Goal: Information Seeking & Learning: Learn about a topic

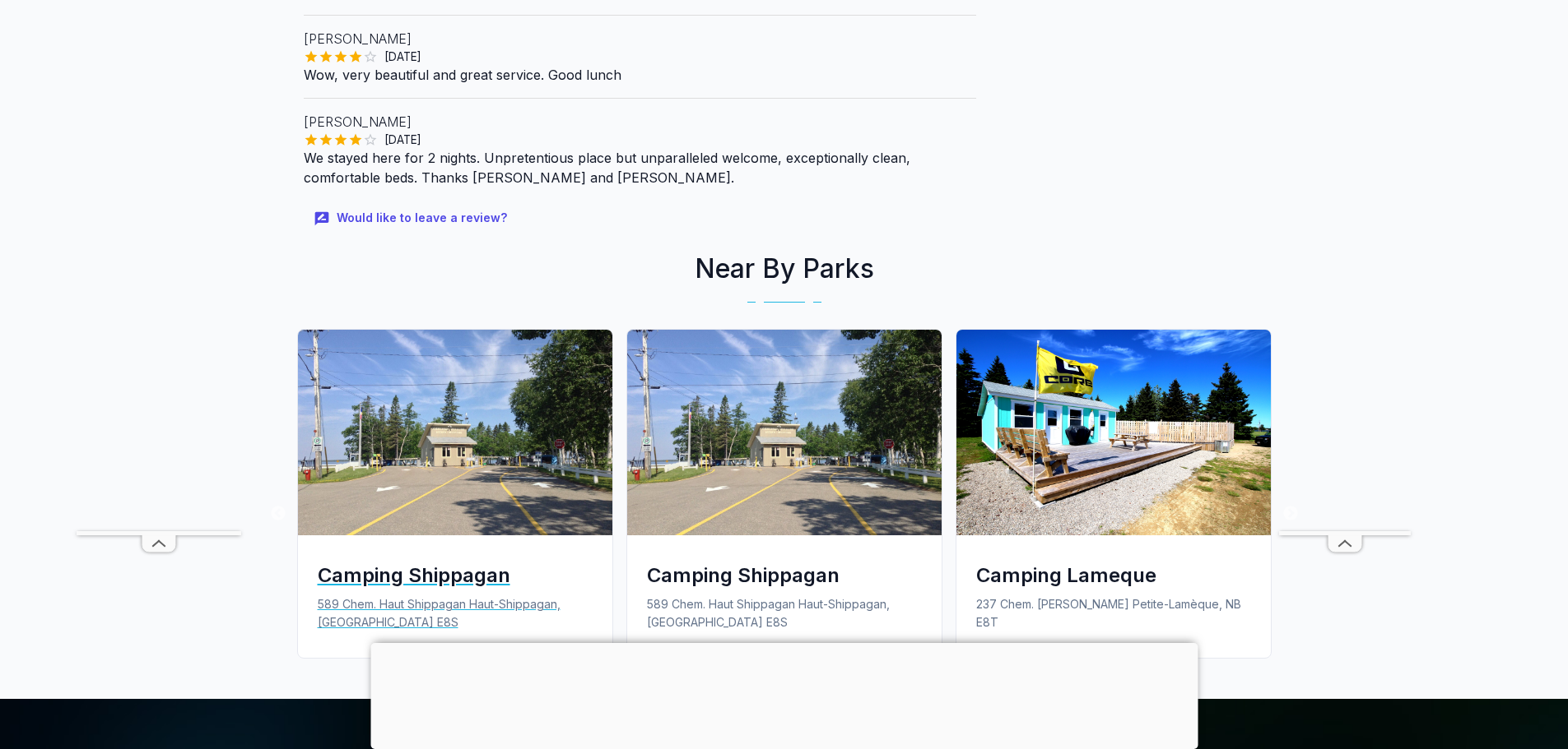
scroll to position [1728, 0]
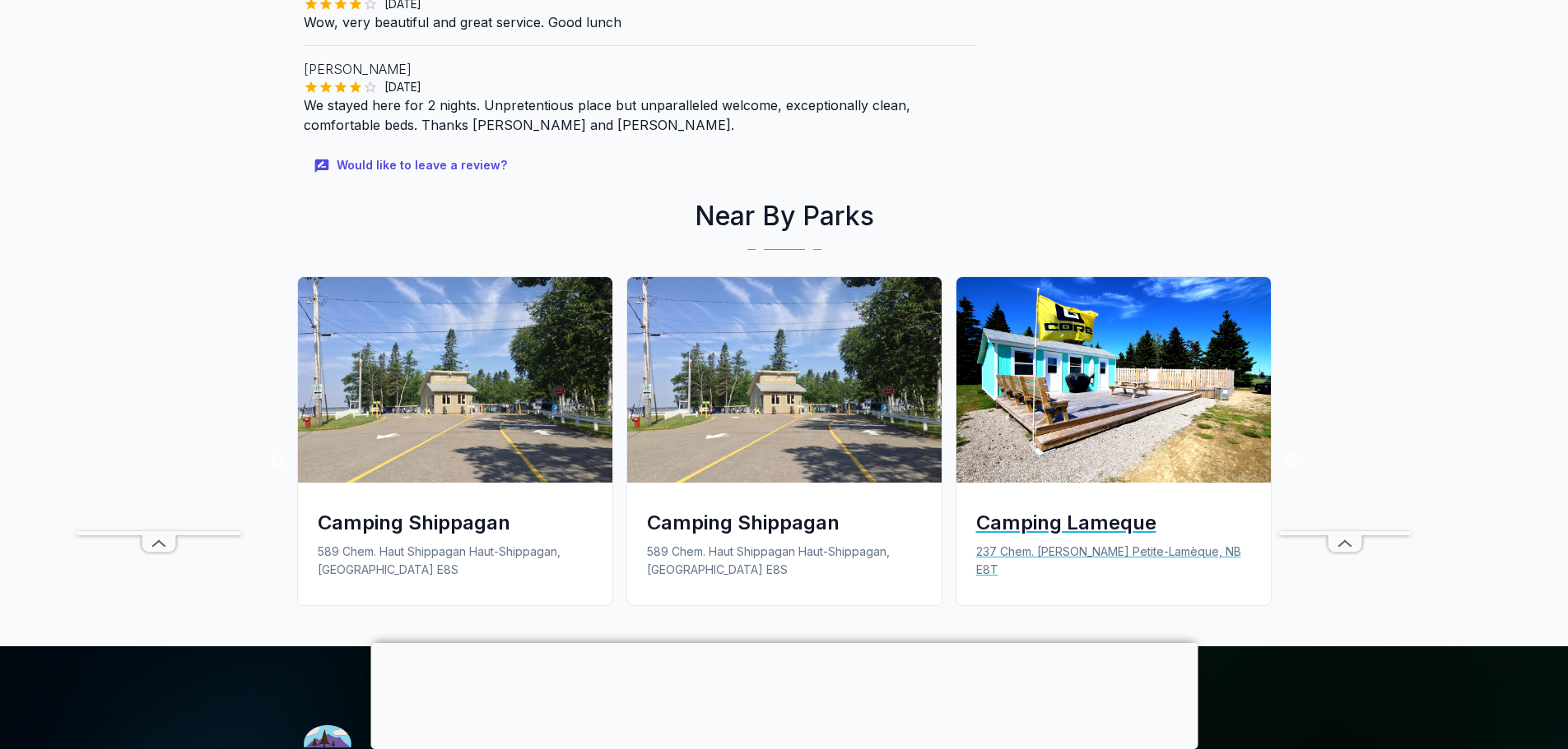
click at [1104, 335] on img at bounding box center [1113, 380] width 314 height 206
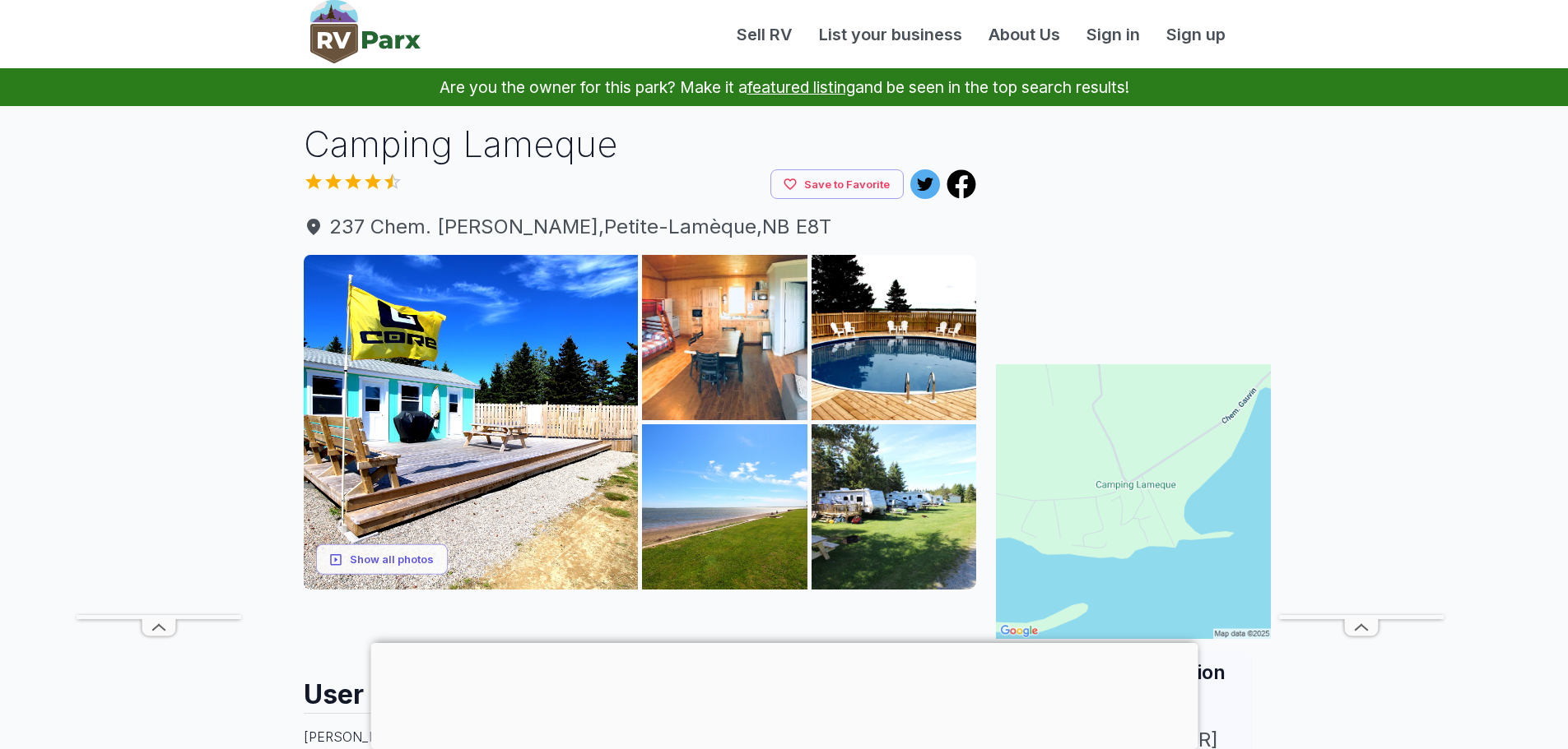
click at [564, 150] on h1 "Camping Lameque" at bounding box center [640, 144] width 674 height 50
click at [479, 150] on h1 "Camping Lameque" at bounding box center [640, 144] width 674 height 50
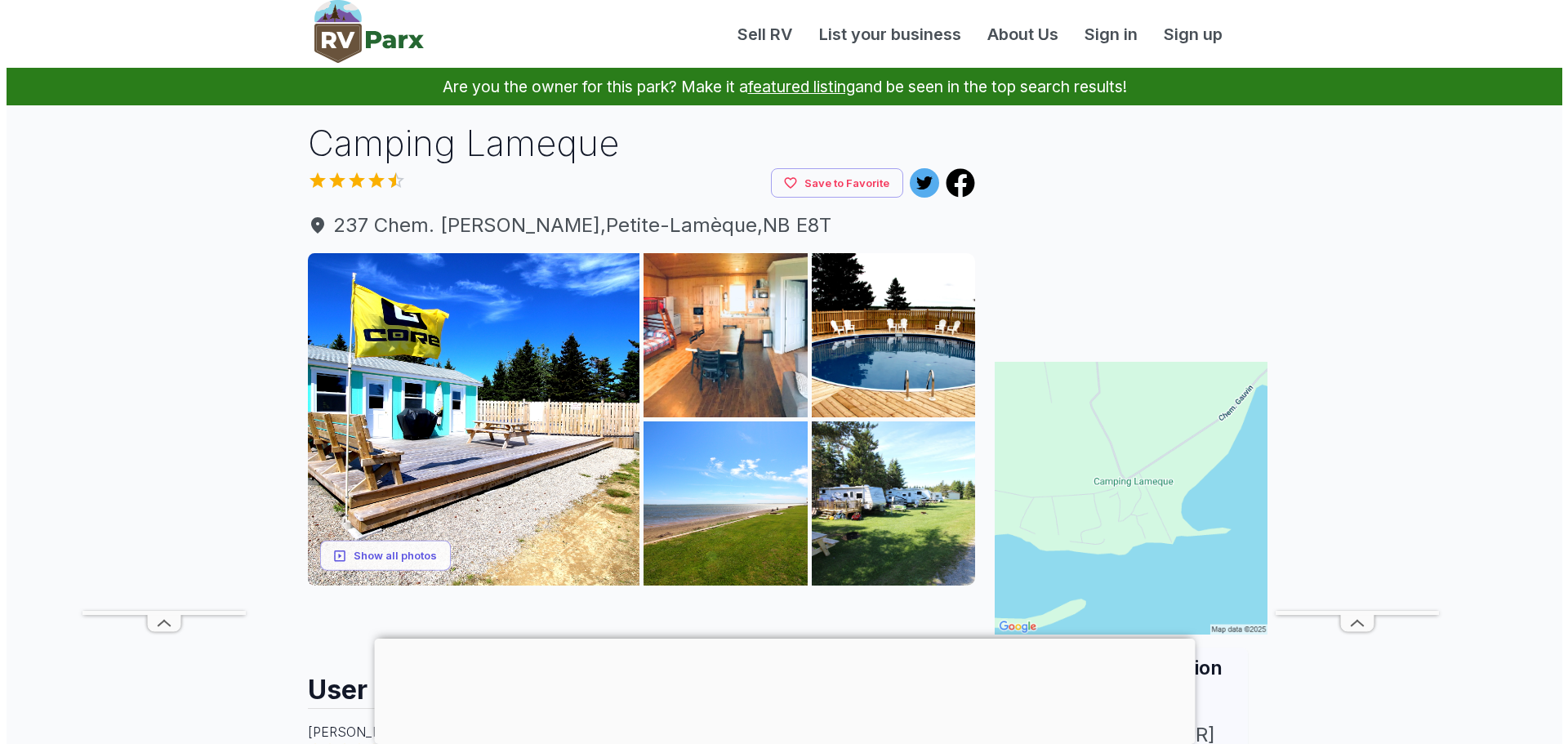
scroll to position [245, 0]
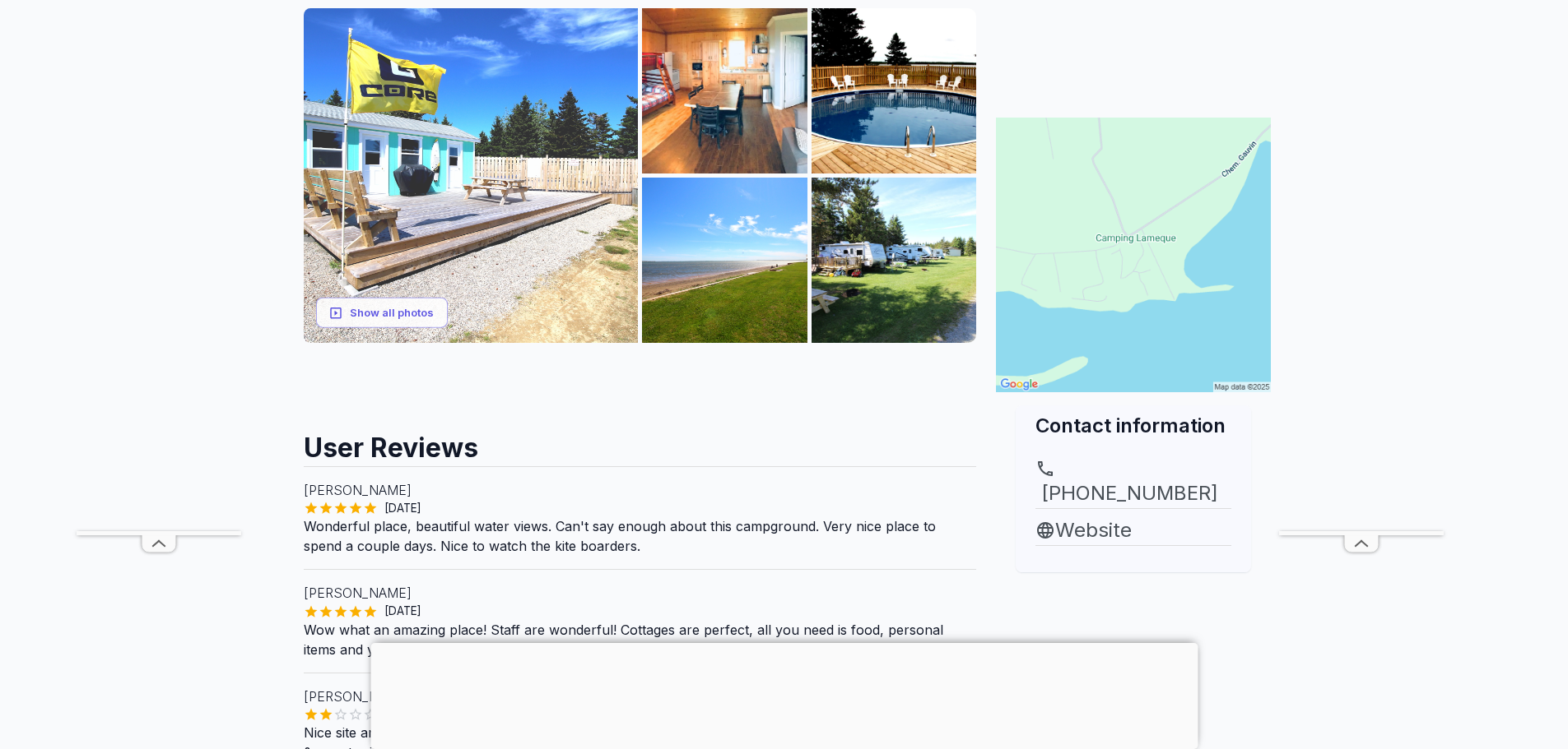
click at [476, 226] on img at bounding box center [471, 175] width 335 height 335
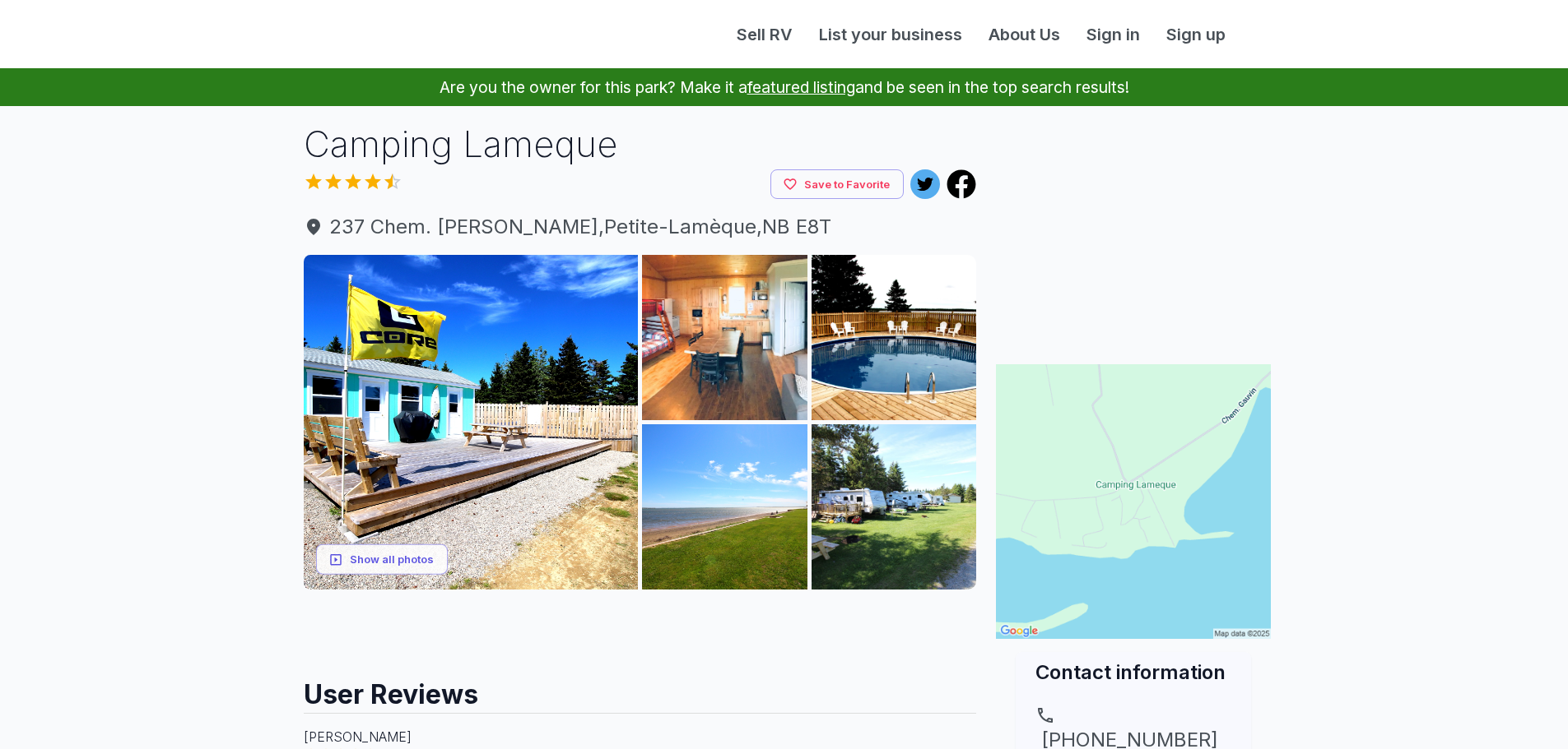
scroll to position [247, 0]
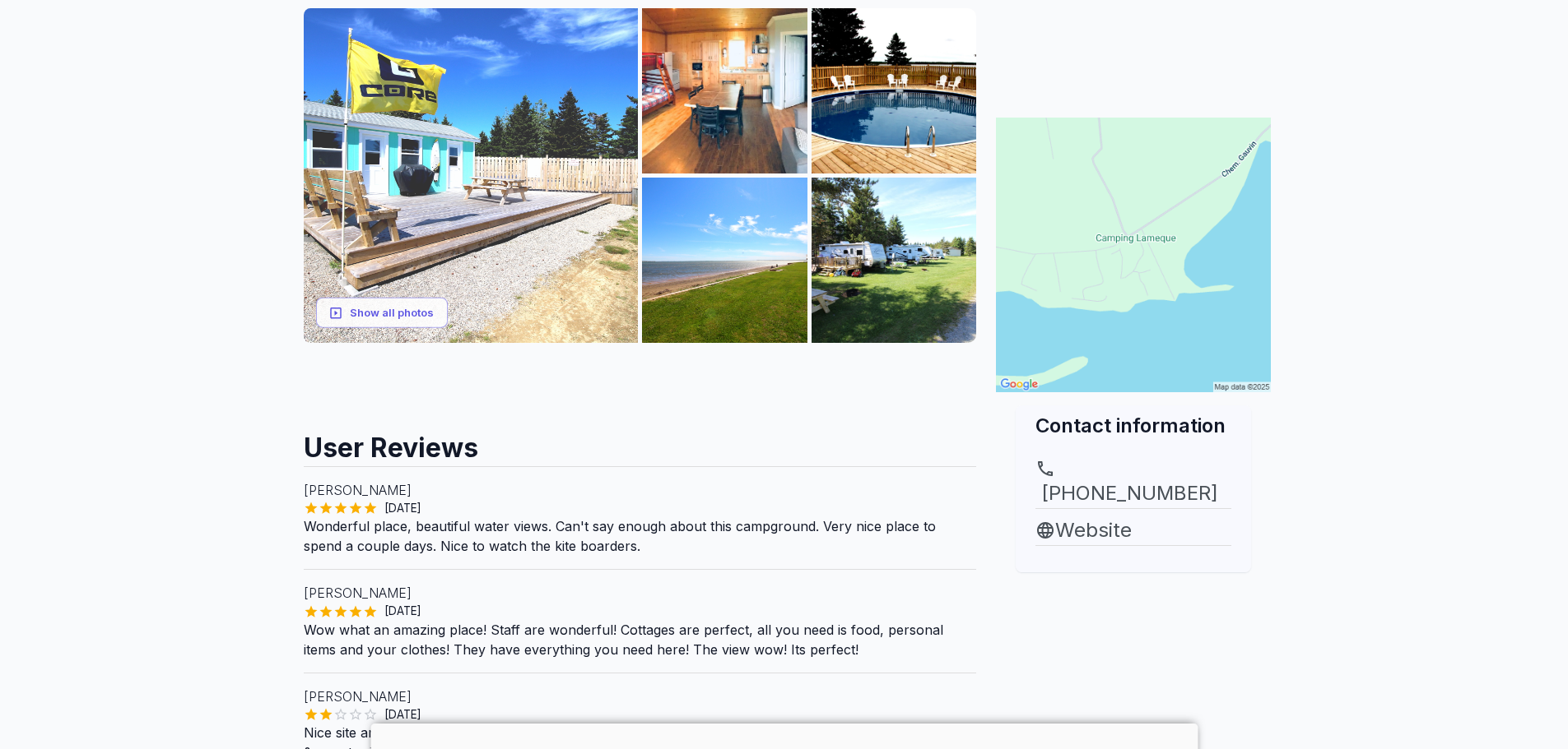
click at [433, 69] on img at bounding box center [471, 175] width 335 height 335
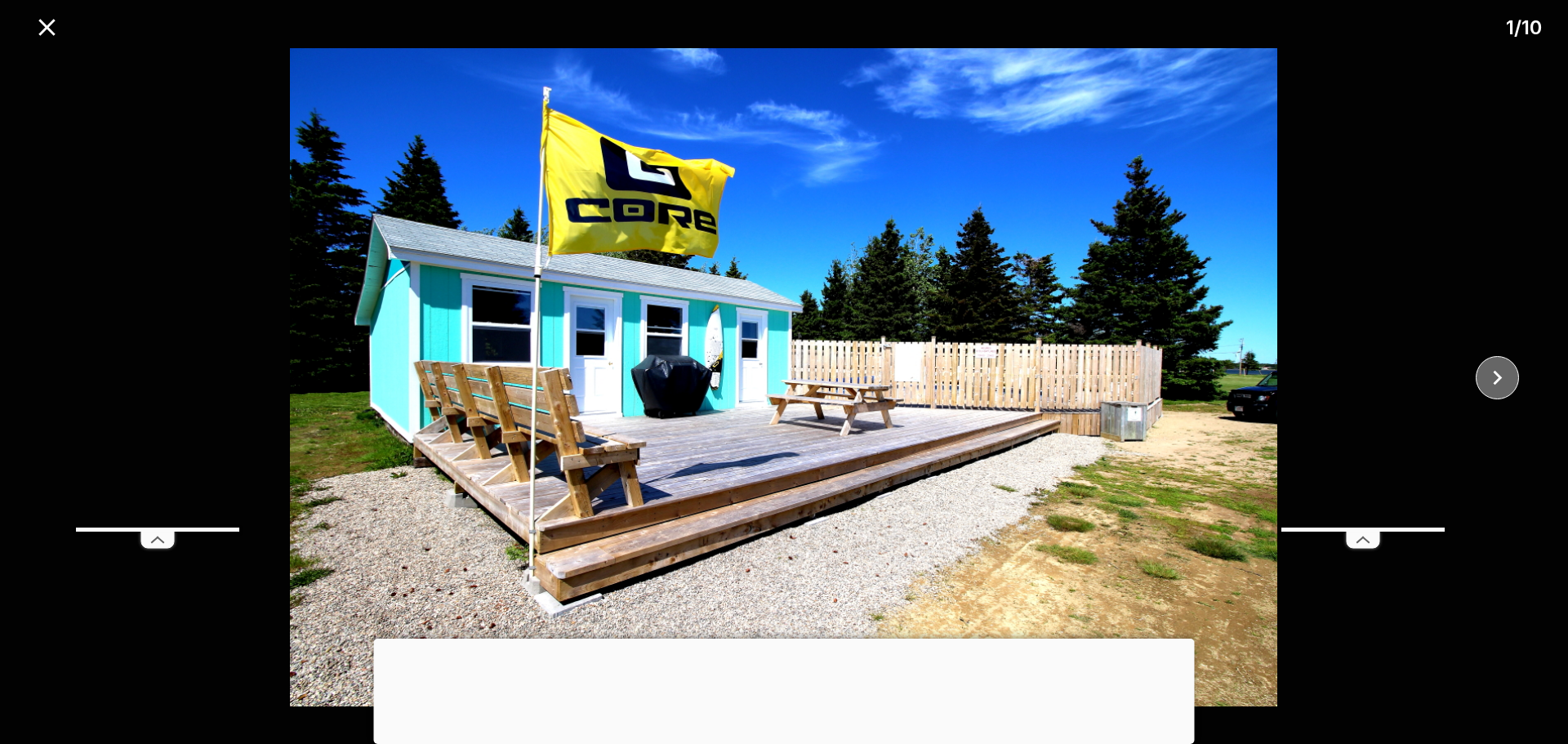
click at [1505, 374] on icon "close" at bounding box center [1497, 377] width 29 height 29
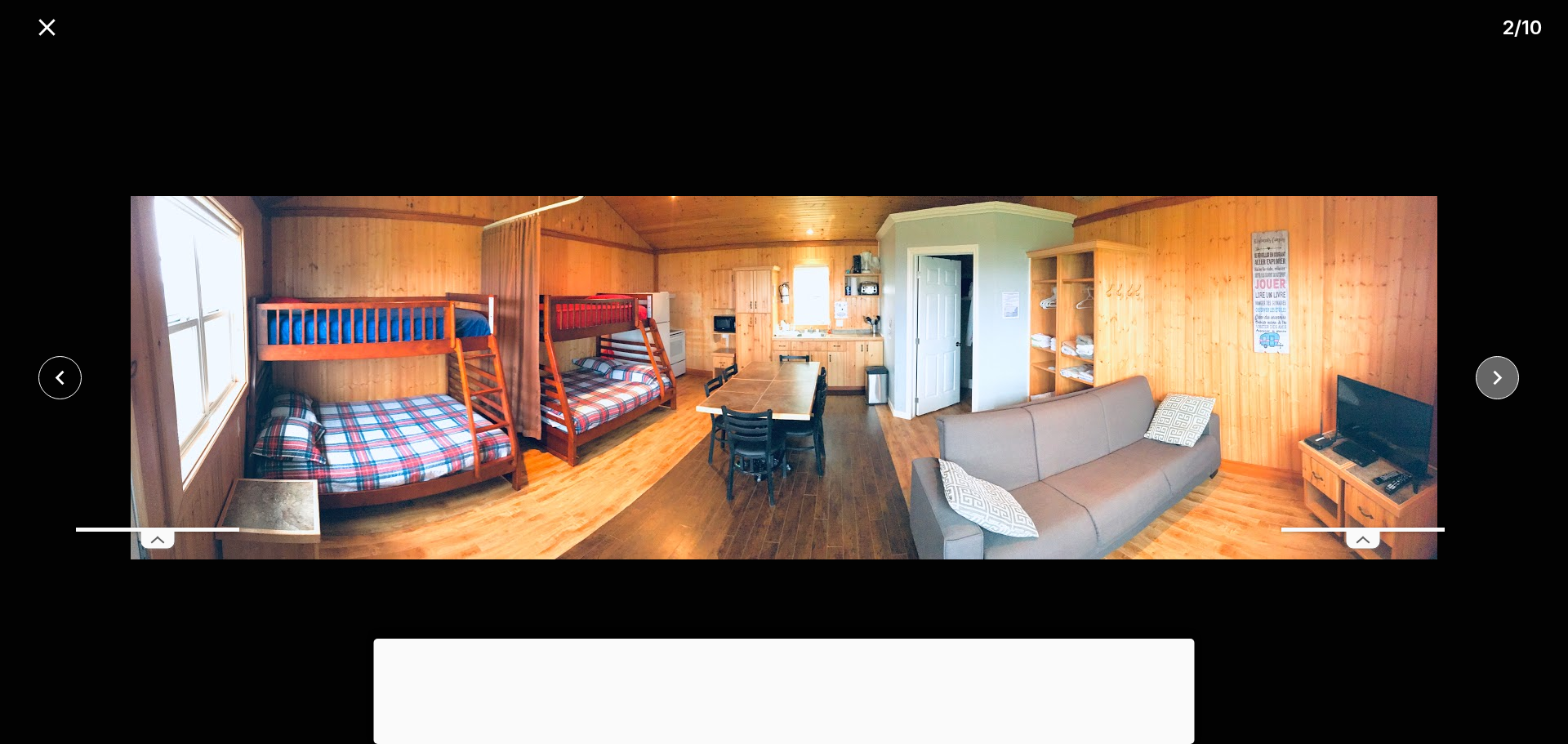
click at [1505, 374] on icon "close" at bounding box center [1497, 377] width 29 height 29
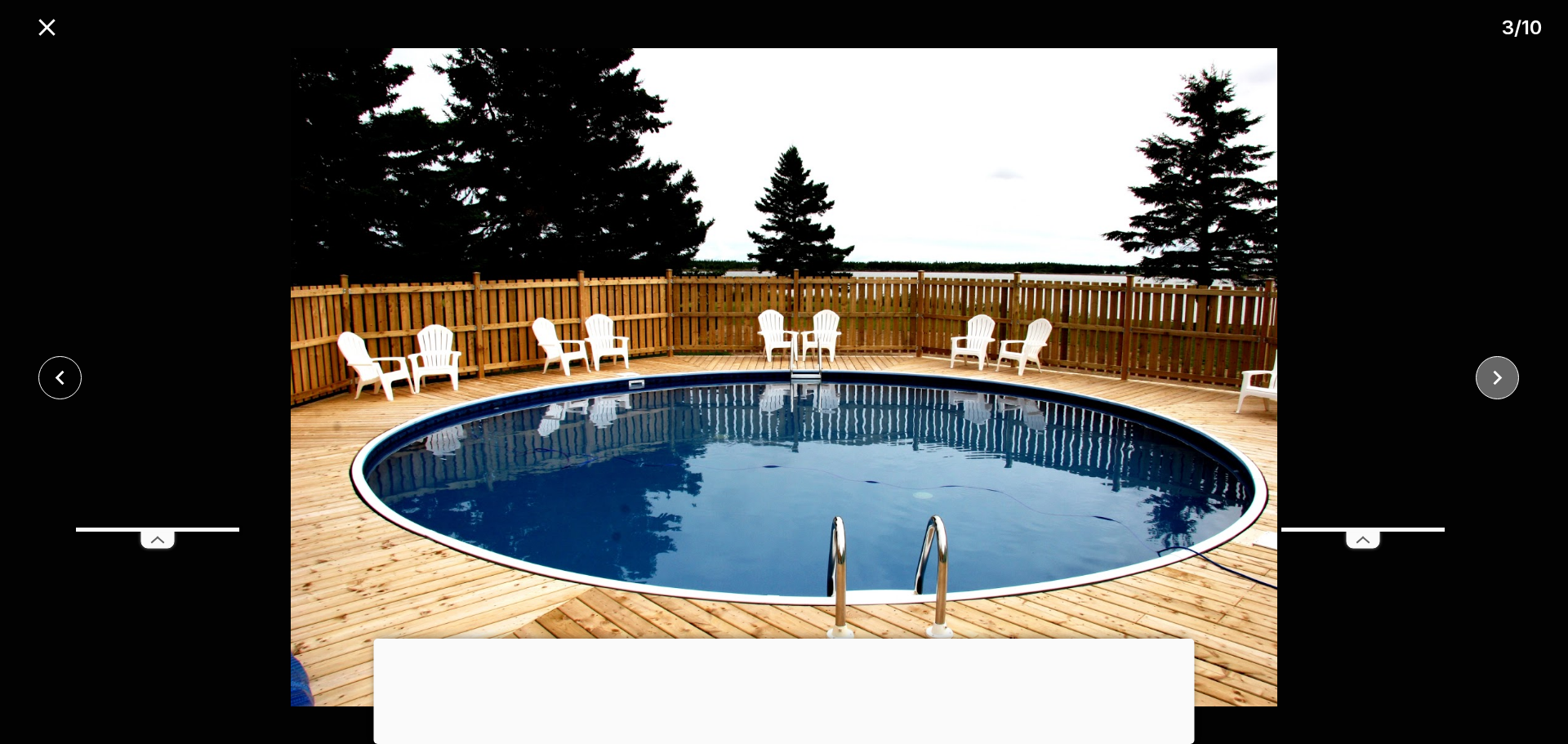
click at [1505, 374] on icon "close" at bounding box center [1497, 377] width 29 height 29
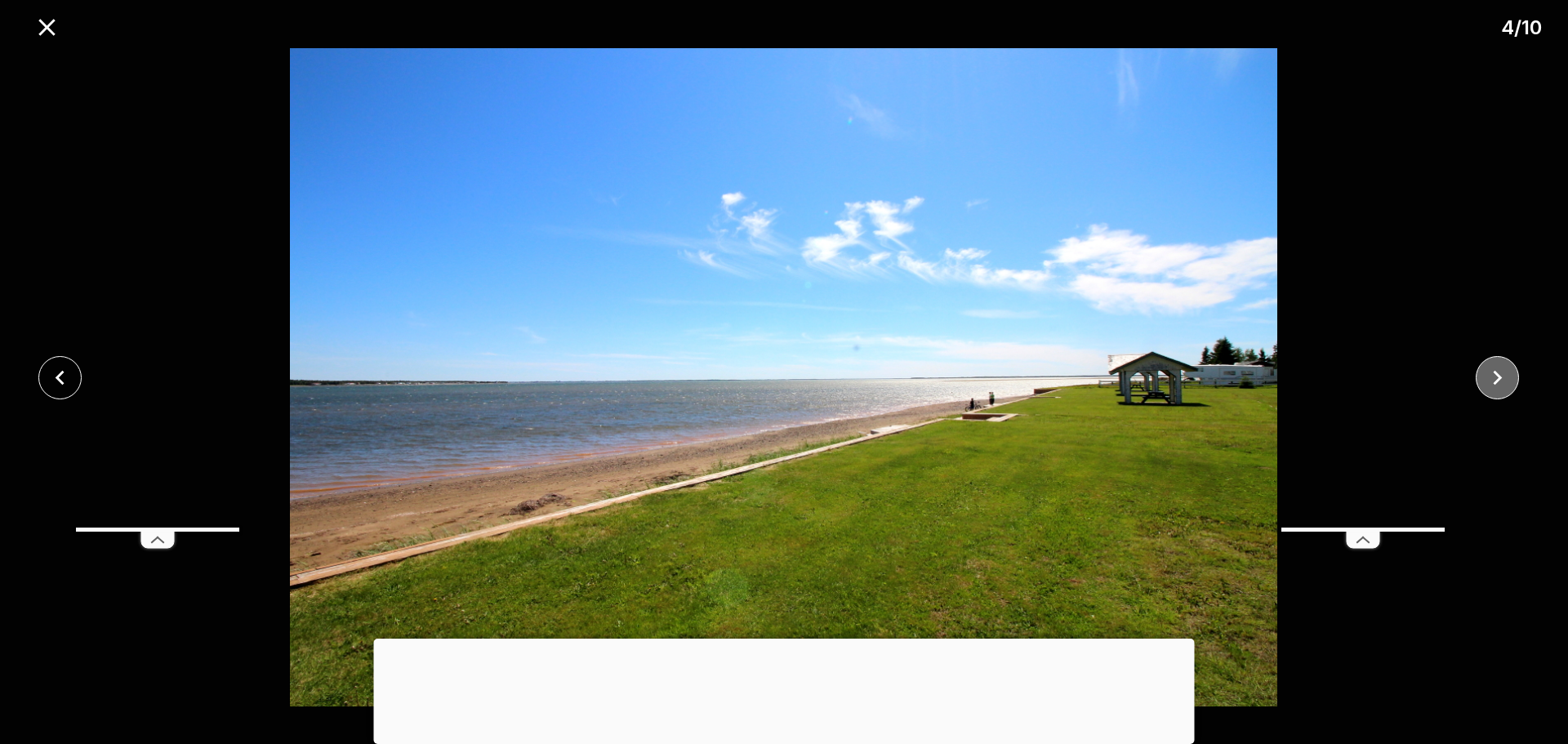
click at [1505, 374] on icon "close" at bounding box center [1497, 377] width 29 height 29
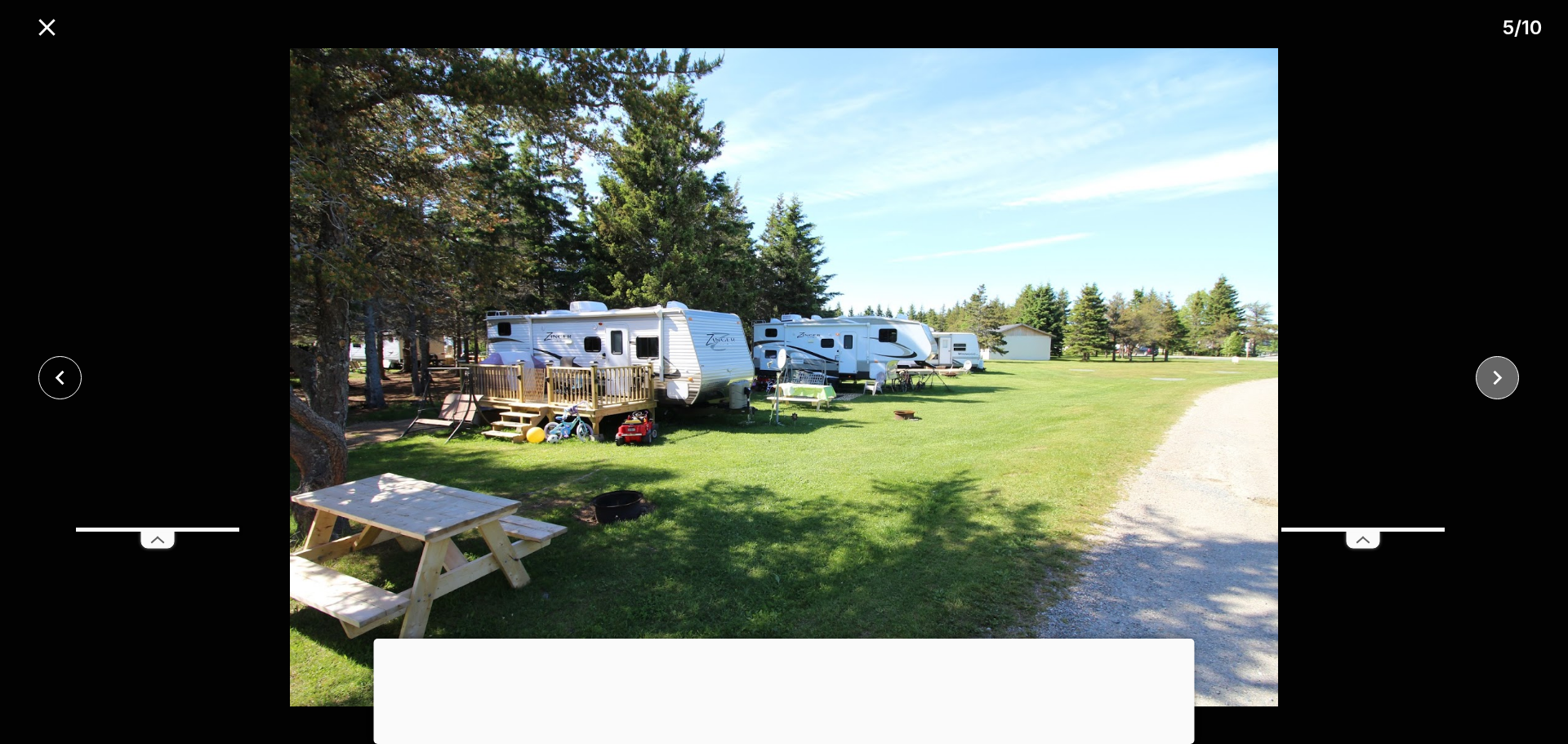
click at [1505, 374] on icon "close" at bounding box center [1497, 377] width 29 height 29
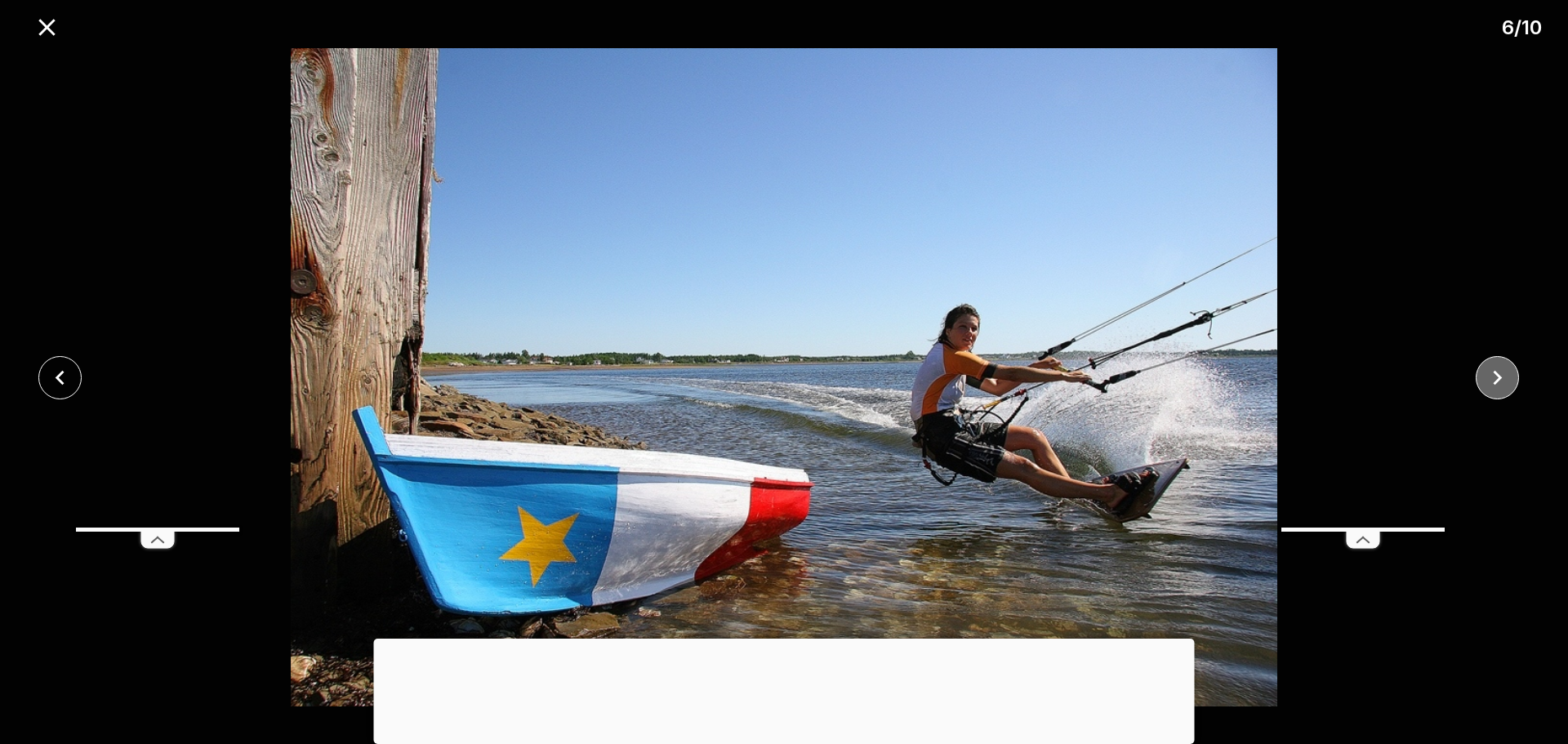
click at [1505, 374] on icon "close" at bounding box center [1497, 377] width 29 height 29
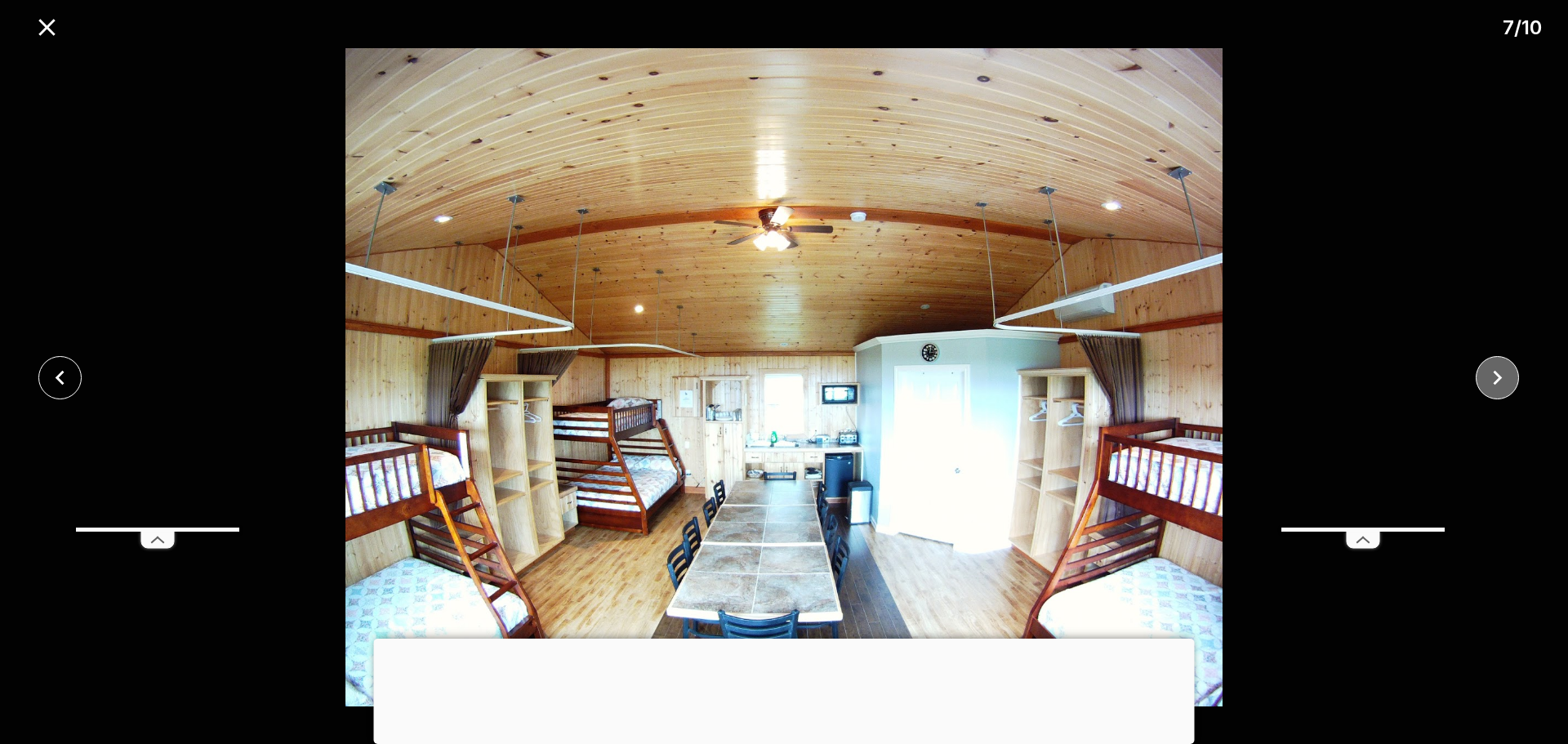
click at [1505, 374] on icon "close" at bounding box center [1497, 377] width 29 height 29
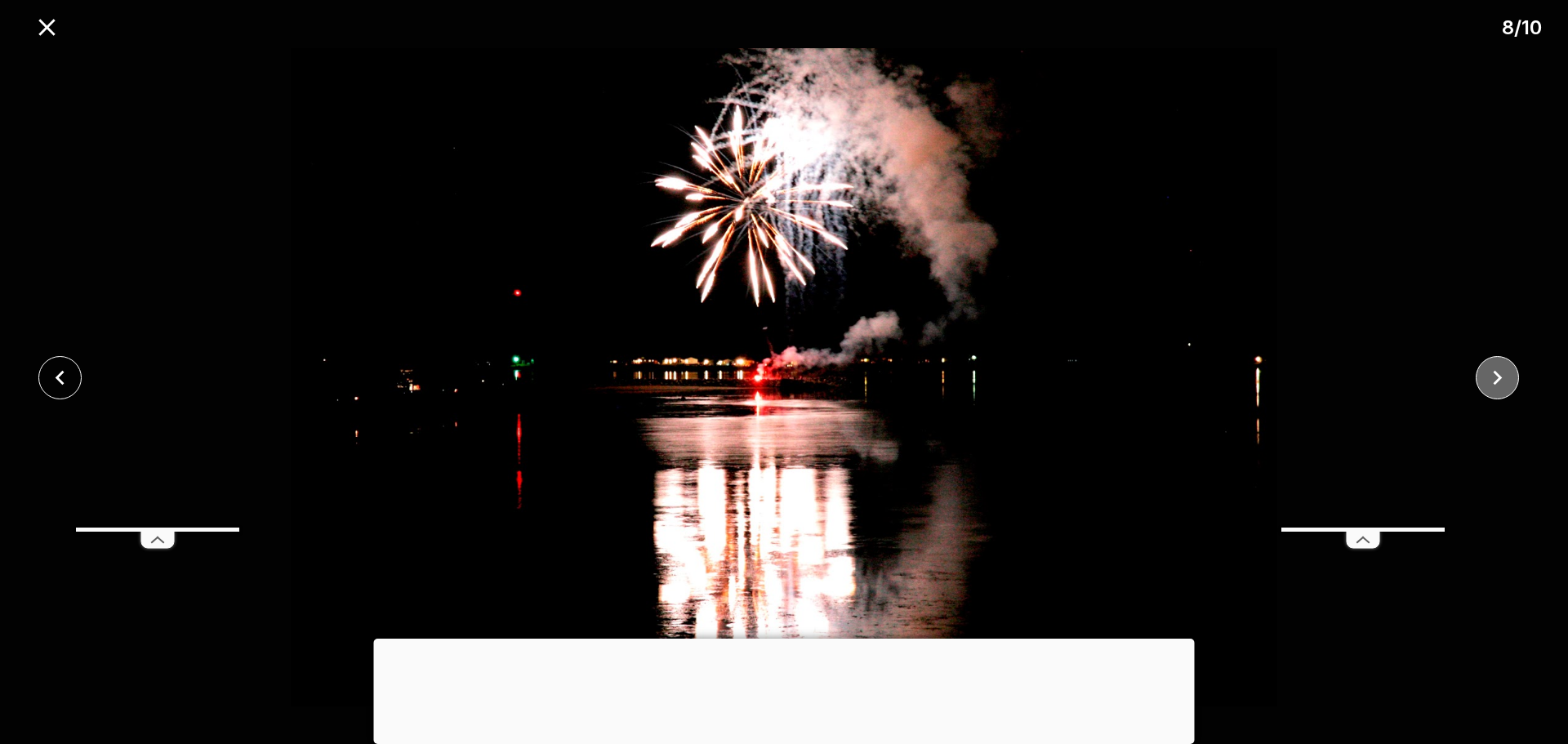
click at [1505, 374] on icon "close" at bounding box center [1497, 377] width 29 height 29
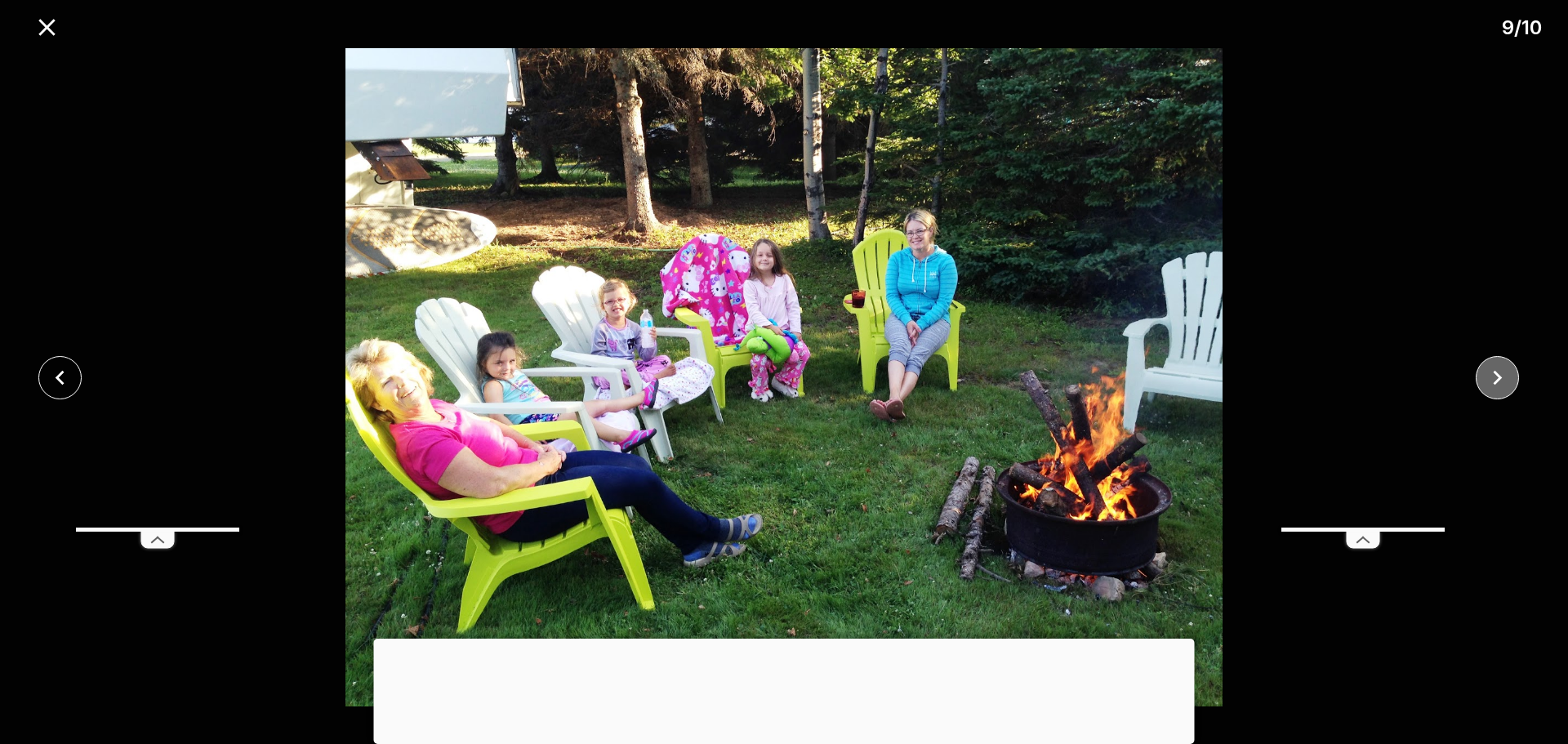
click at [1505, 374] on icon "close" at bounding box center [1497, 377] width 29 height 29
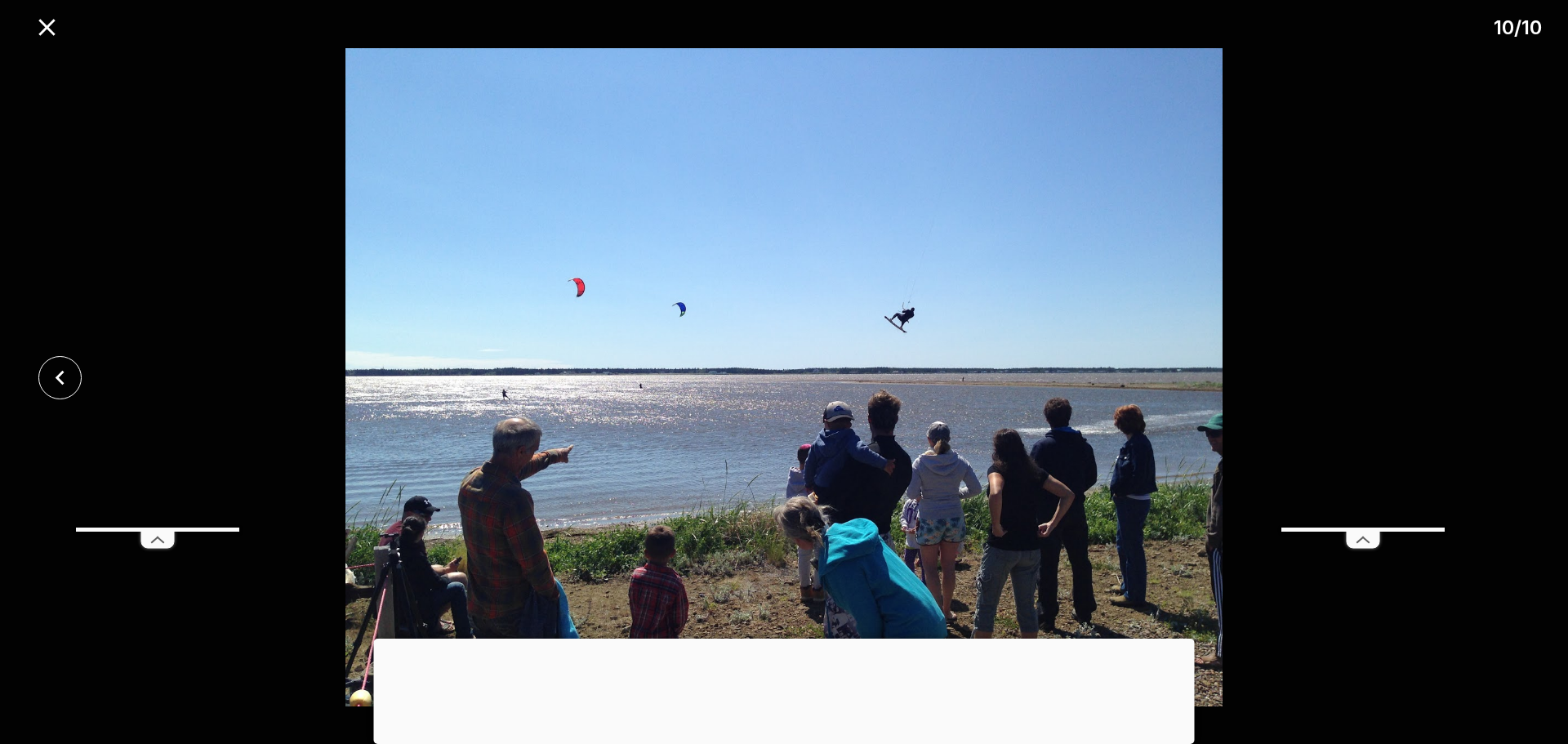
click at [1505, 374] on div at bounding box center [784, 377] width 1568 height 659
click at [42, 26] on icon "close" at bounding box center [46, 27] width 29 height 29
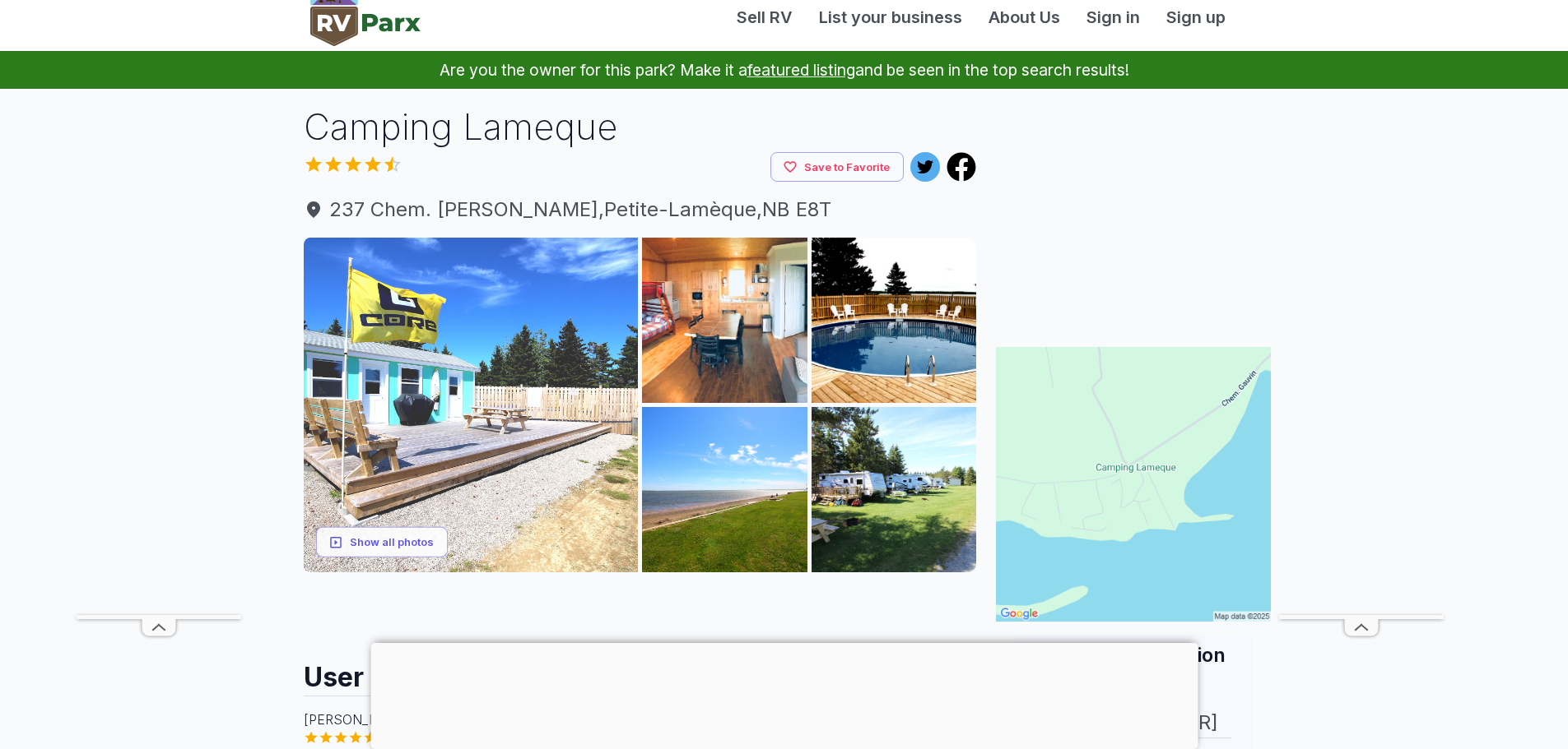
scroll to position [0, 0]
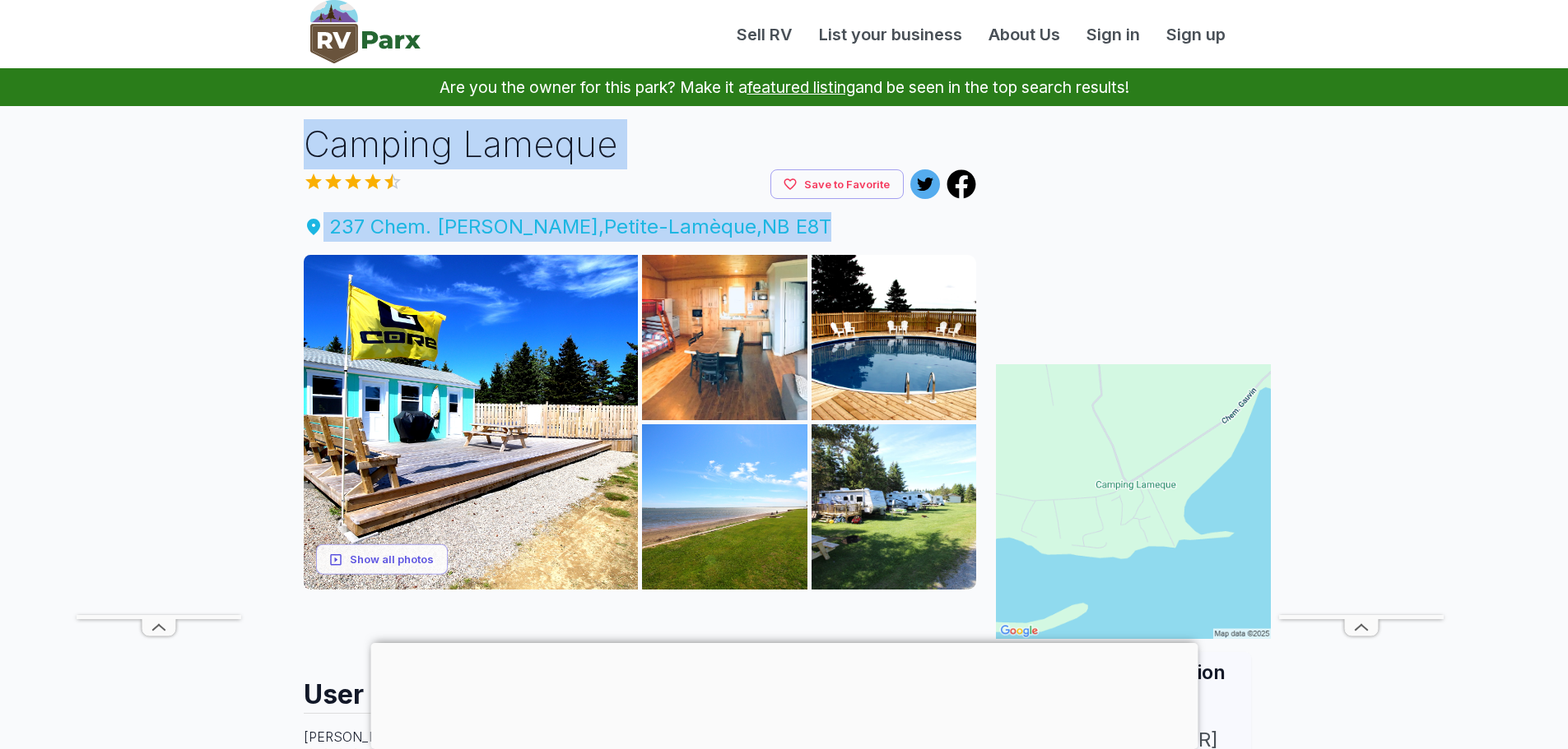
drag, startPoint x: 304, startPoint y: 141, endPoint x: 775, endPoint y: 241, distance: 481.5
click at [775, 241] on div "Camping Lameque Save to Favorite 237 Chem. Gauvin , Petite-Lamèque , NB E8T Sho…" at bounding box center [640, 671] width 699 height 1105
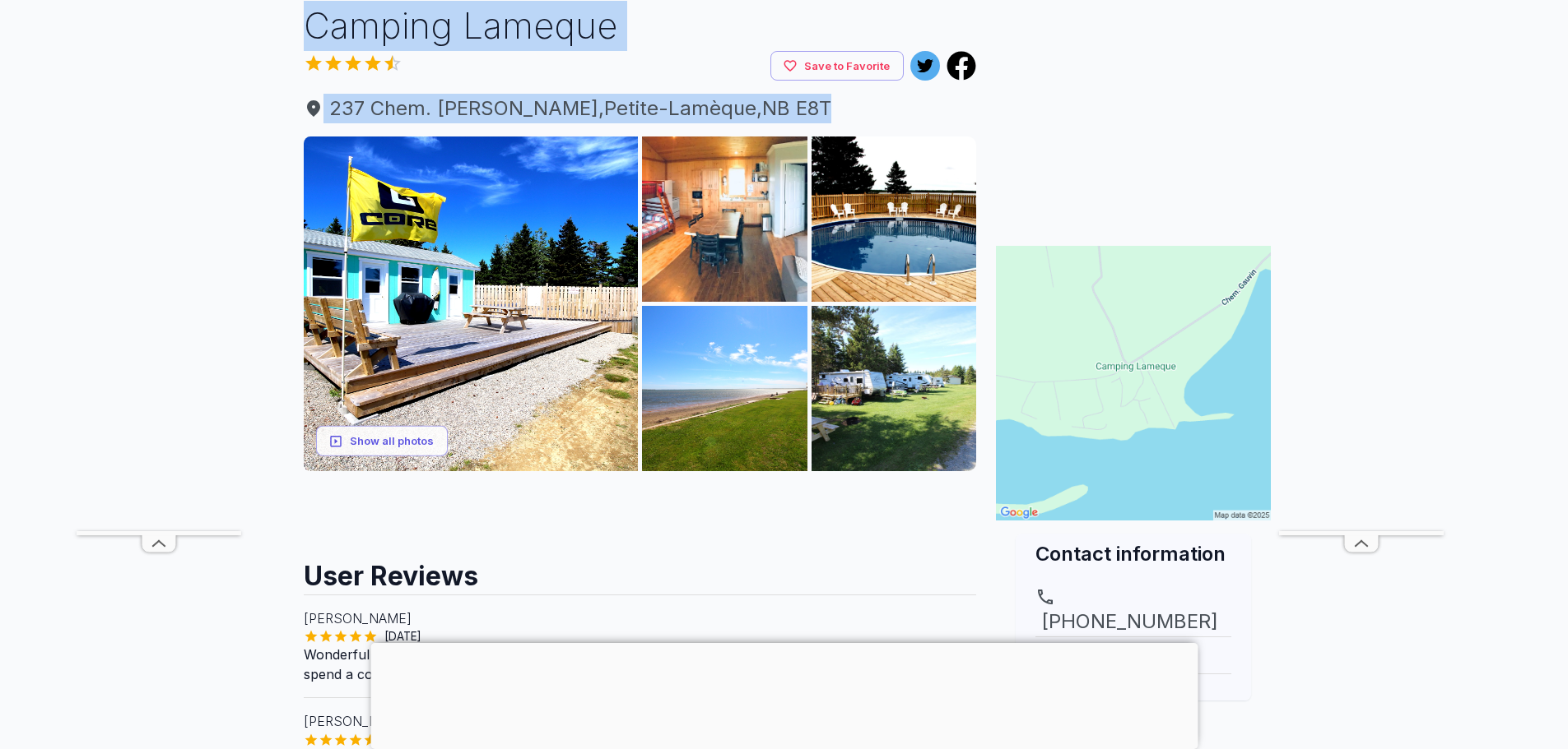
scroll to position [164, 0]
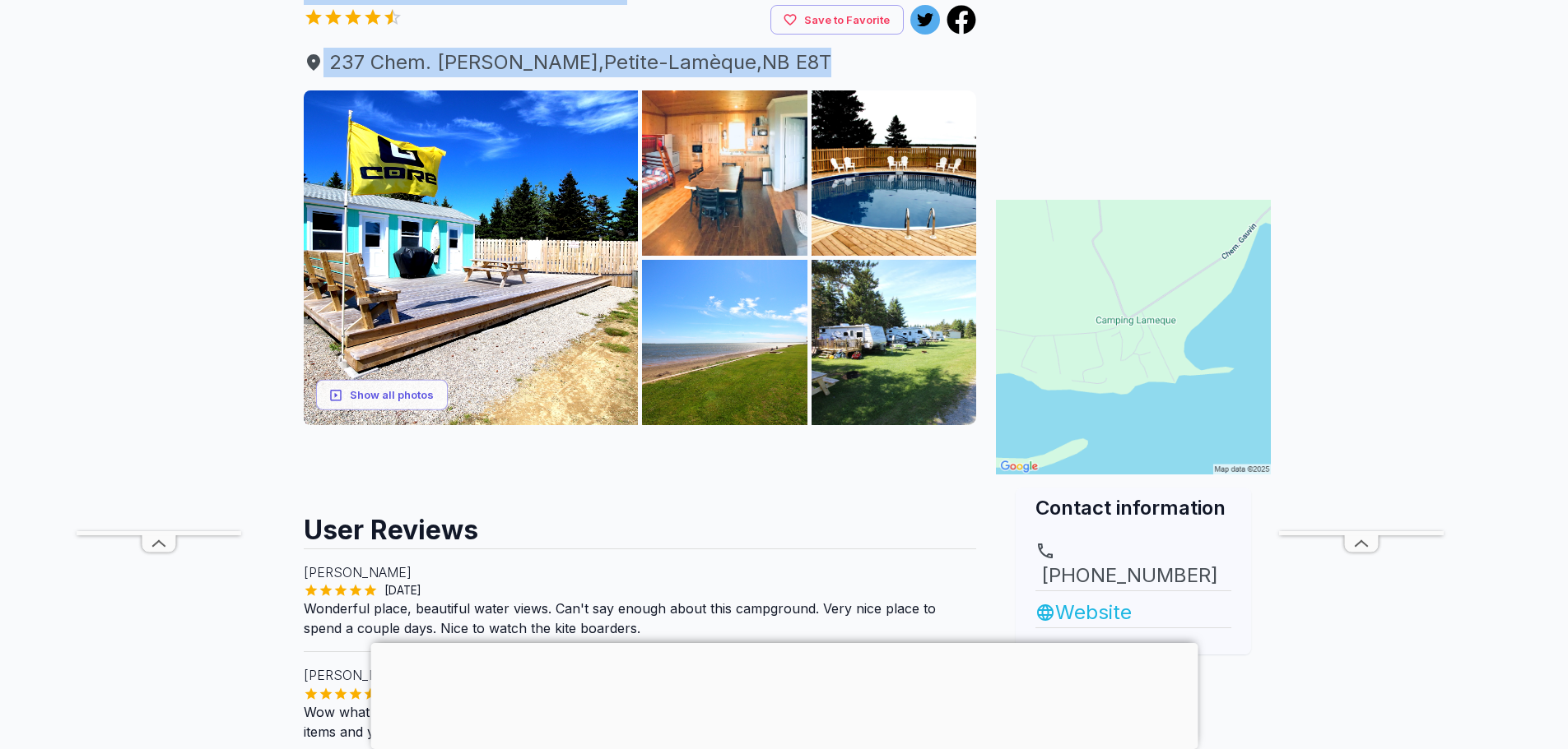
click at [1092, 598] on link "Website" at bounding box center [1132, 613] width 196 height 30
